Goal: Find specific page/section: Find specific page/section

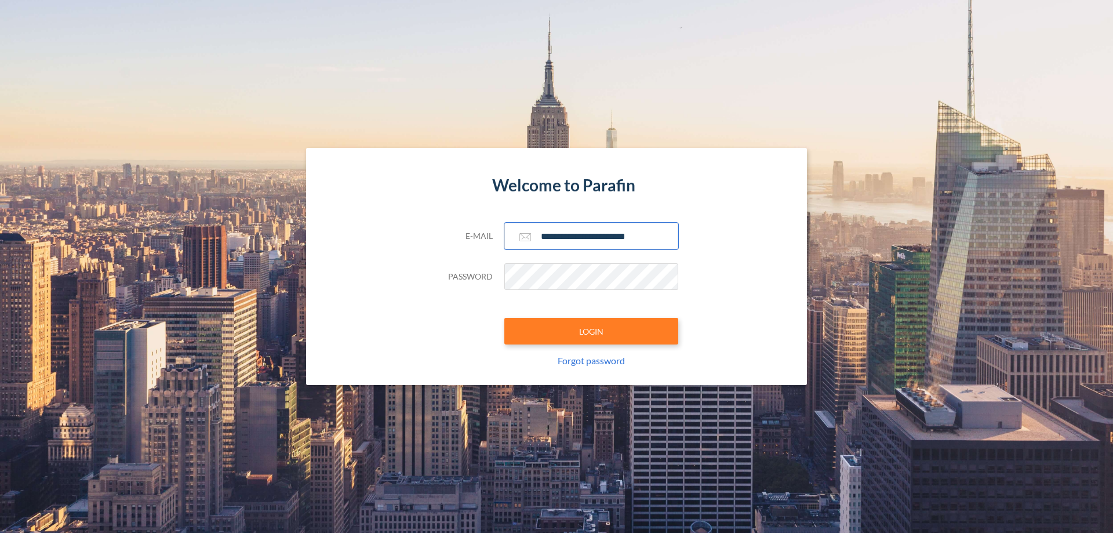
type input "**********"
click at [591, 331] on button "LOGIN" at bounding box center [591, 331] width 174 height 27
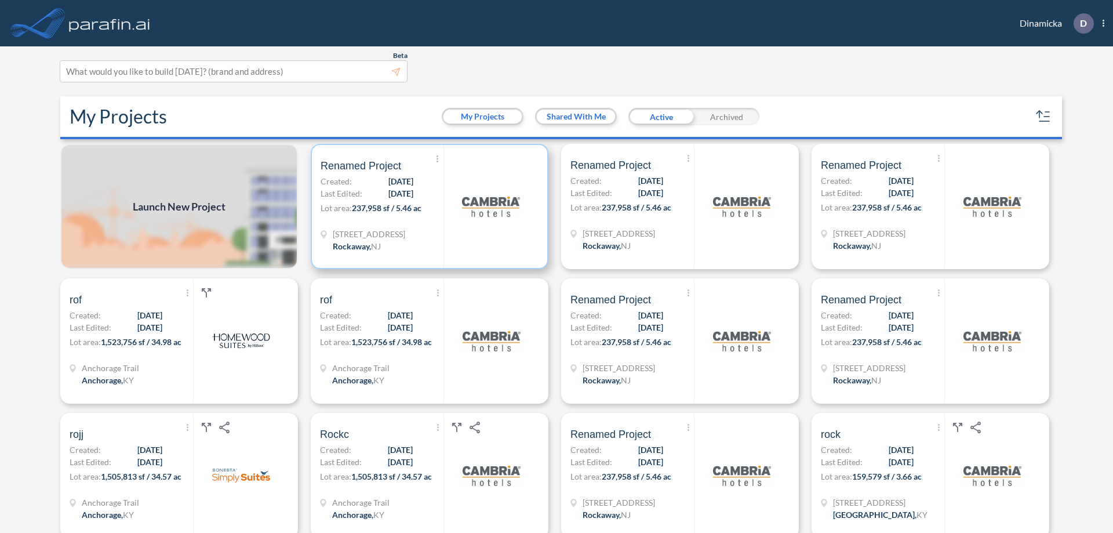
scroll to position [3, 0]
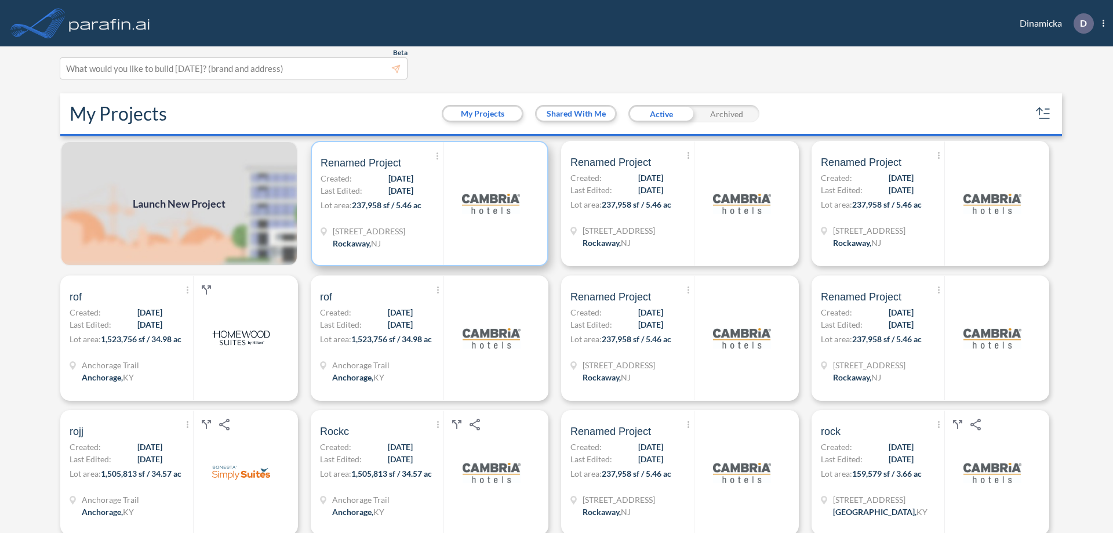
click at [427, 204] on p "Lot area: 237,958 sf / 5.46 ac" at bounding box center [382, 207] width 123 height 17
